Goal: Find specific page/section

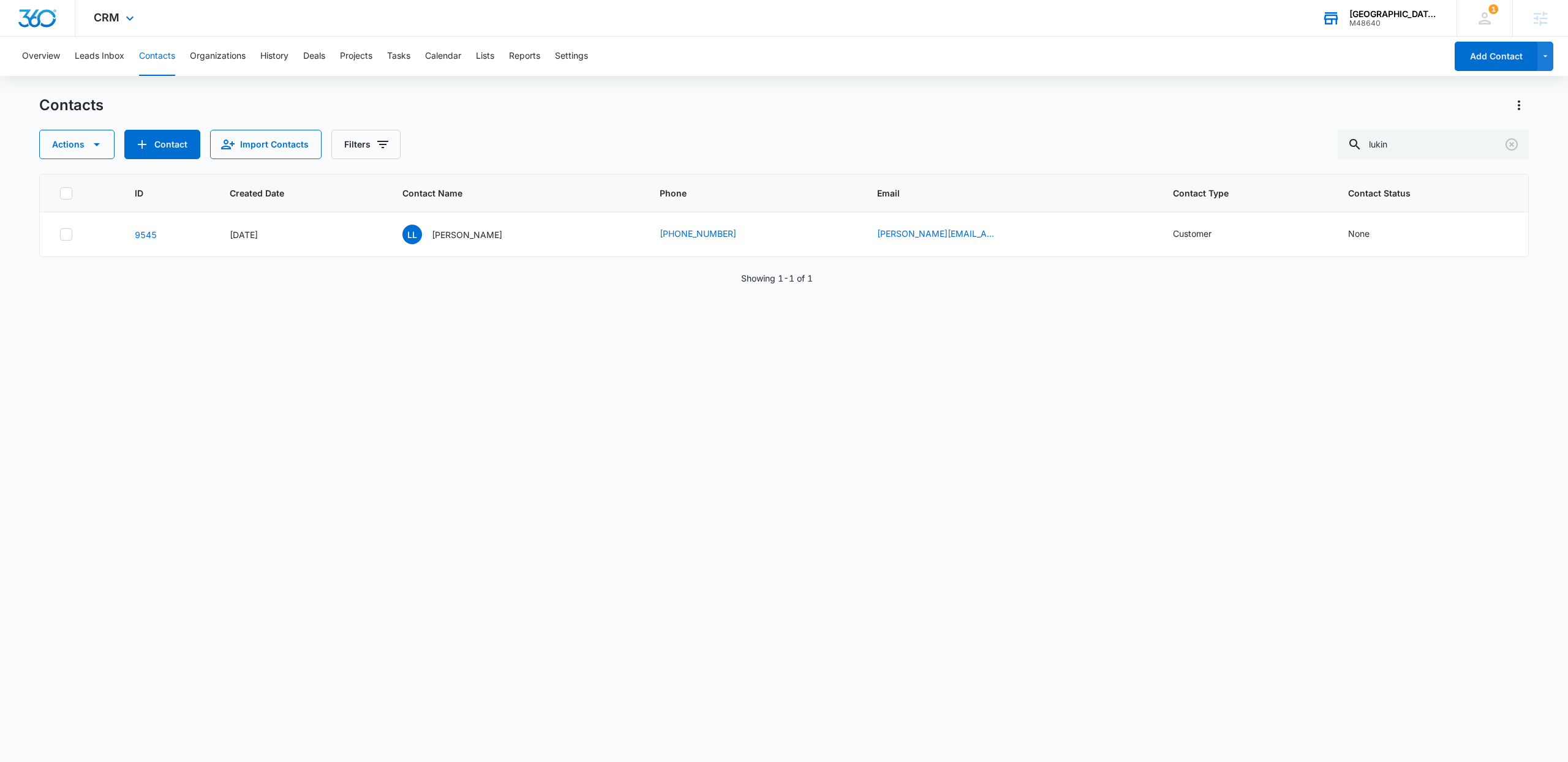
click at [1354, 27] on div "M48640" at bounding box center [1394, 23] width 89 height 9
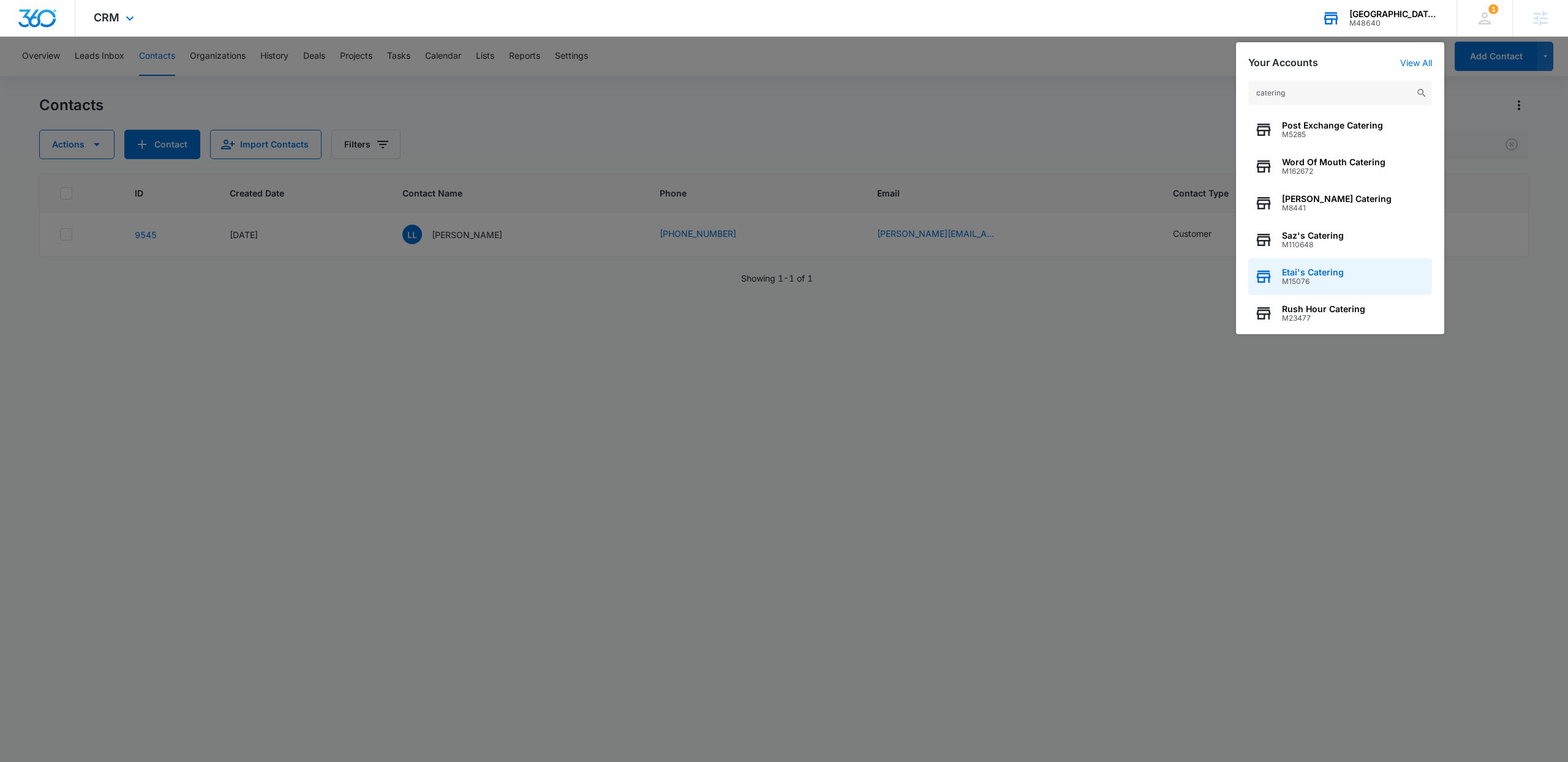
type input "catering"
click at [1326, 271] on span "Etai's Catering" at bounding box center [1313, 272] width 62 height 10
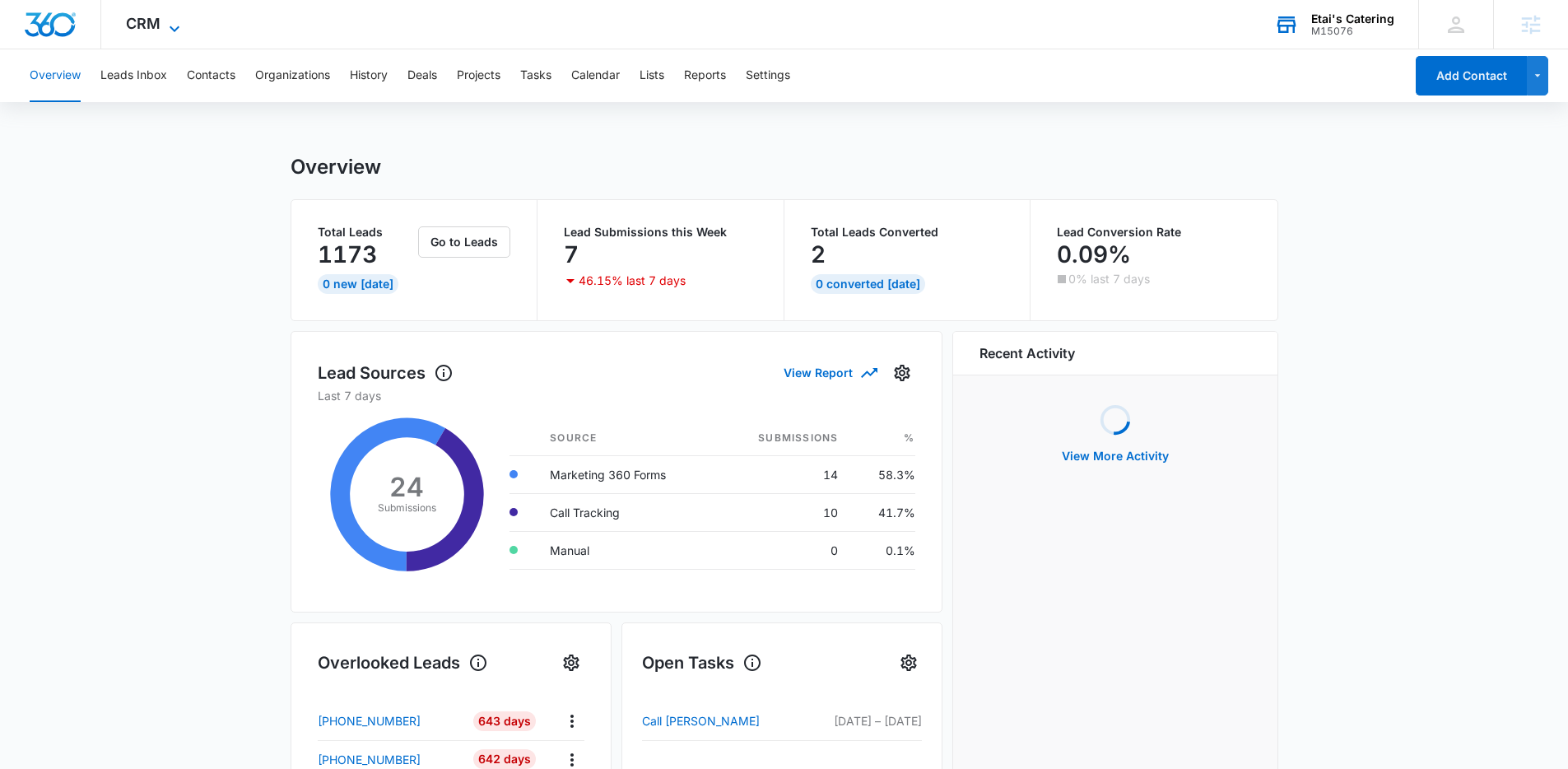
click at [165, 30] on icon at bounding box center [174, 29] width 19 height 19
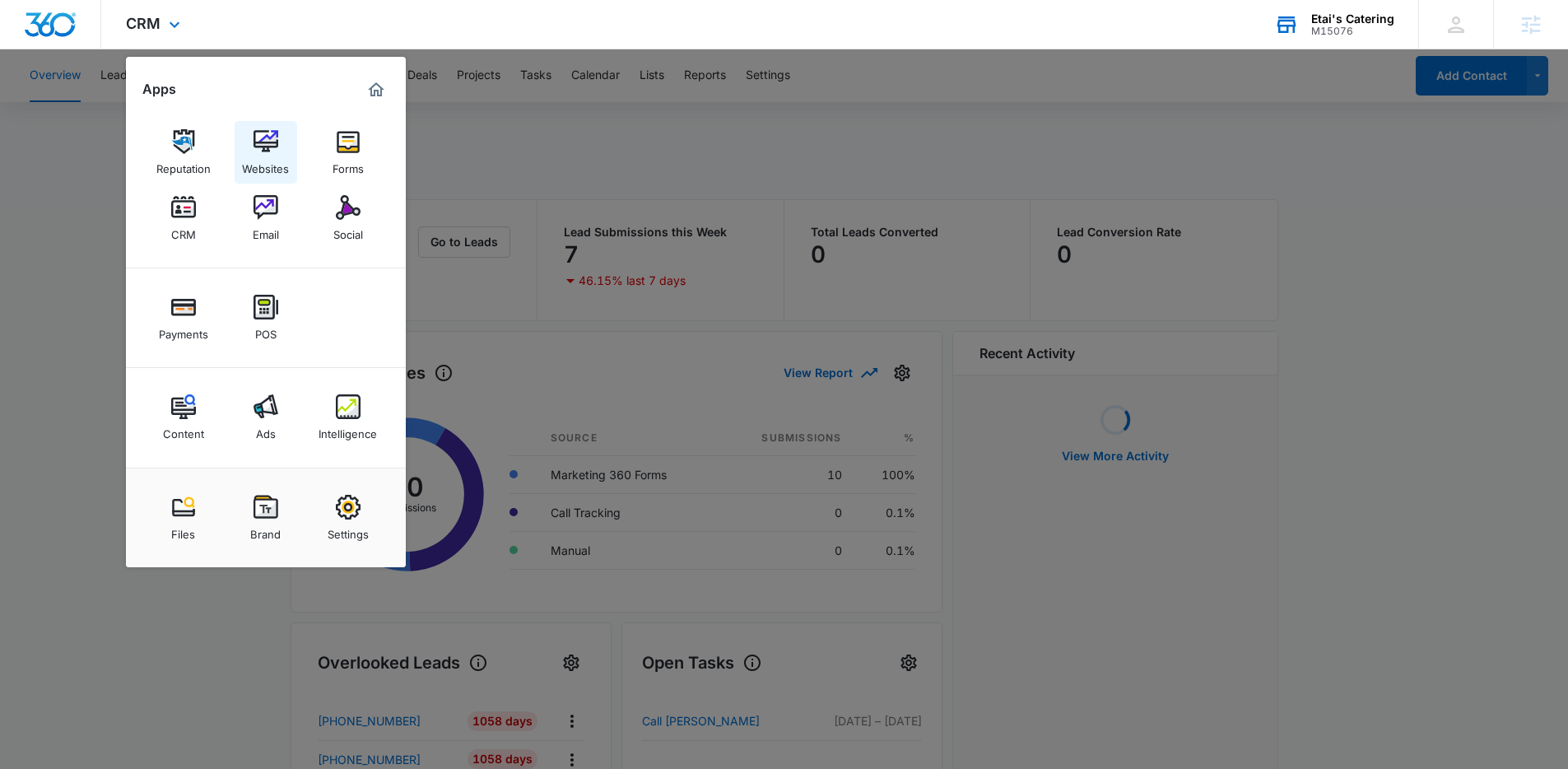
click at [256, 145] on img at bounding box center [265, 140] width 24 height 24
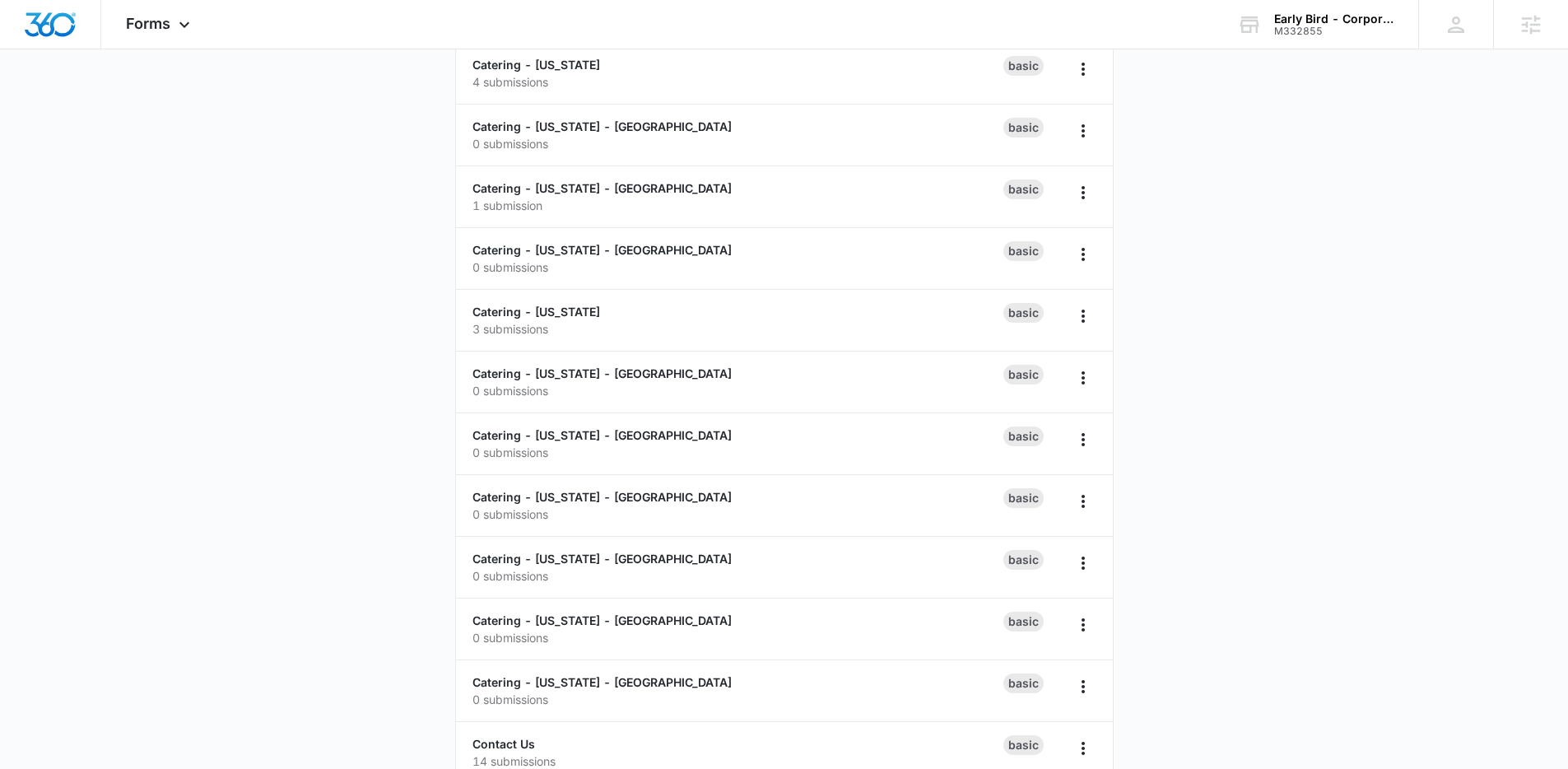
scroll to position [287, 0]
